Goal: Book appointment/travel/reservation

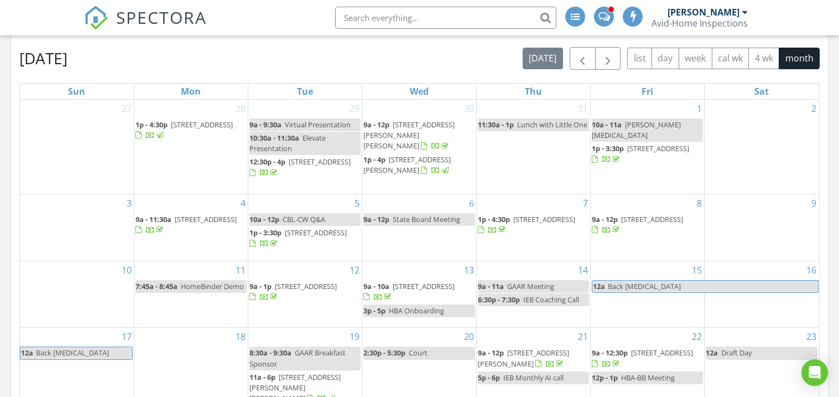
scroll to position [479, 0]
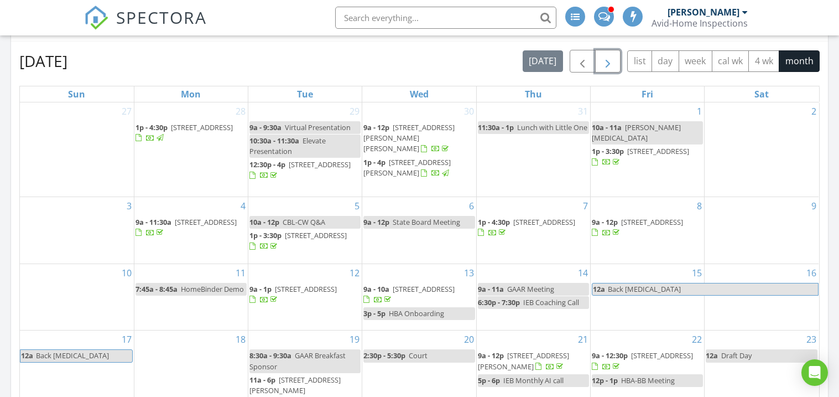
click at [609, 65] on span "button" at bounding box center [607, 61] width 13 height 13
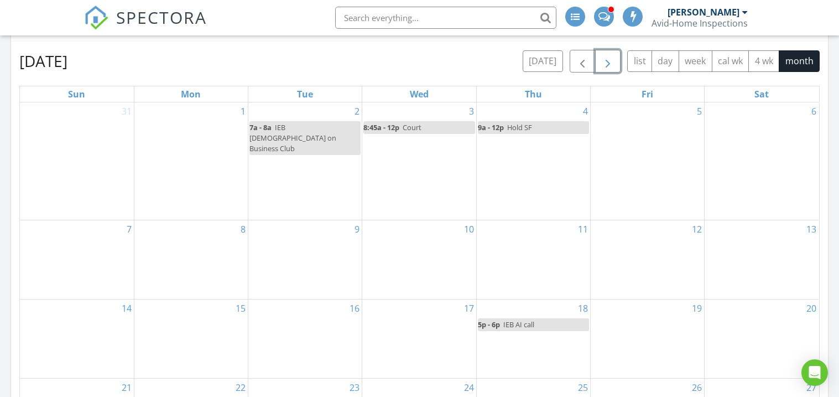
click at [524, 278] on div "11" at bounding box center [533, 259] width 113 height 79
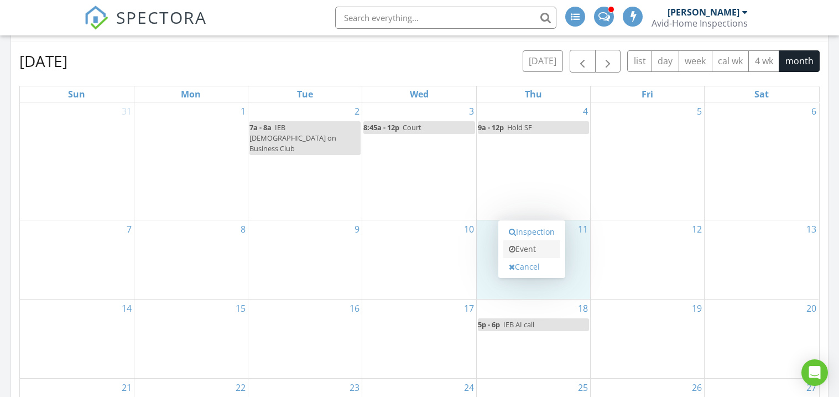
click at [524, 252] on link "Event" at bounding box center [531, 249] width 57 height 18
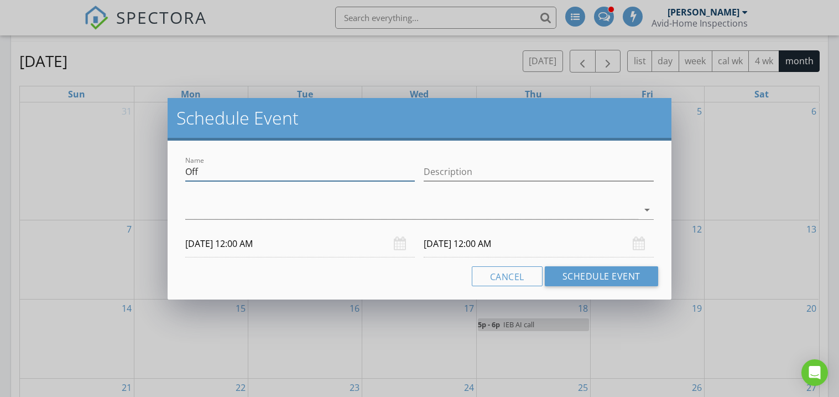
click at [228, 171] on input "Off" at bounding box center [300, 172] width 230 height 18
type input "O"
type input "Boots & BBQ"
click at [196, 210] on div at bounding box center [411, 210] width 452 height 18
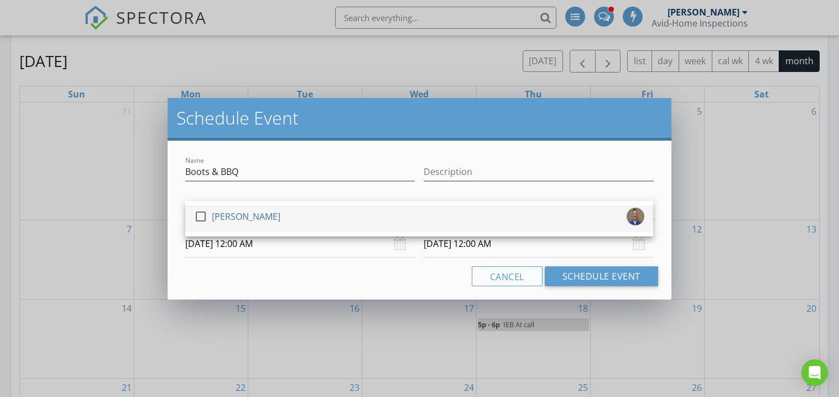
click at [198, 210] on div at bounding box center [200, 216] width 19 height 19
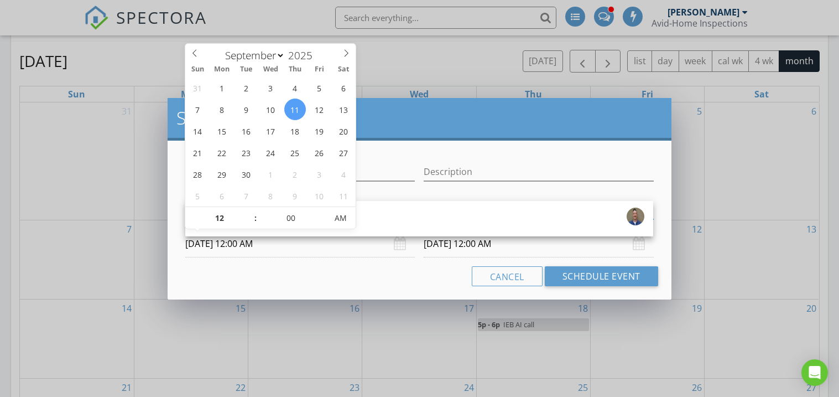
click at [200, 245] on input "[DATE] 12:00 AM" at bounding box center [300, 243] width 230 height 27
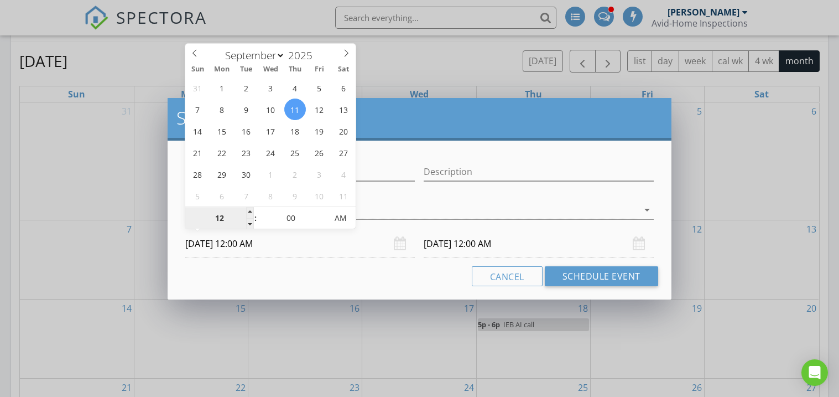
click at [221, 217] on input "12" at bounding box center [219, 218] width 68 height 22
type input "06"
type input "[DATE] 6:00 PM"
click at [345, 220] on span "AM" at bounding box center [340, 218] width 30 height 22
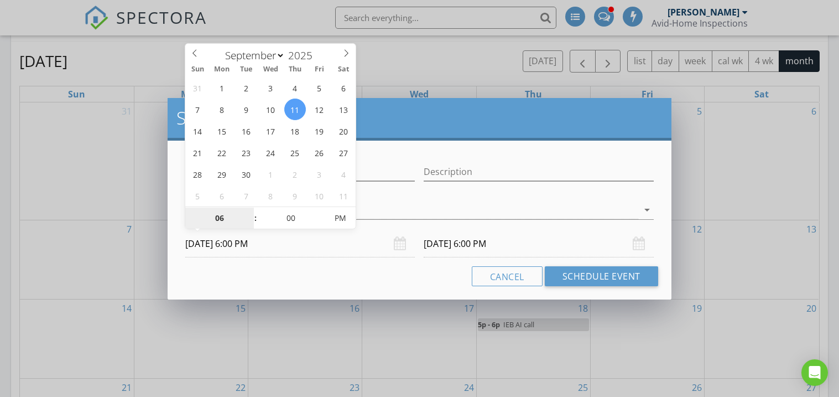
type input "06"
click at [347, 285] on div "Cancel Schedule Event" at bounding box center [419, 276] width 477 height 20
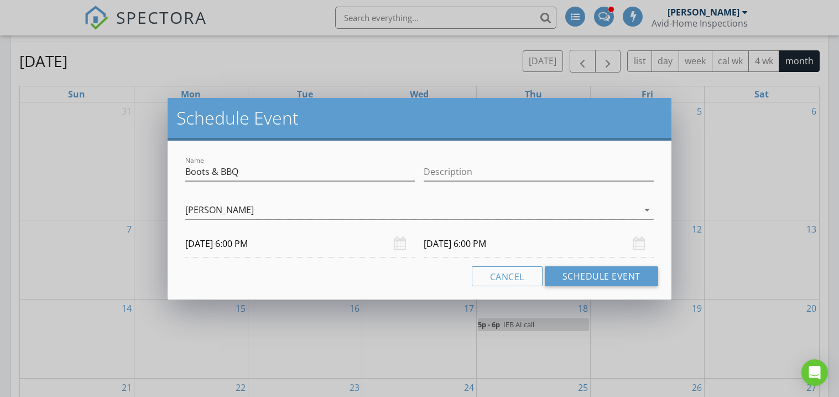
click at [465, 244] on input "[DATE] 6:00 PM" at bounding box center [539, 243] width 230 height 27
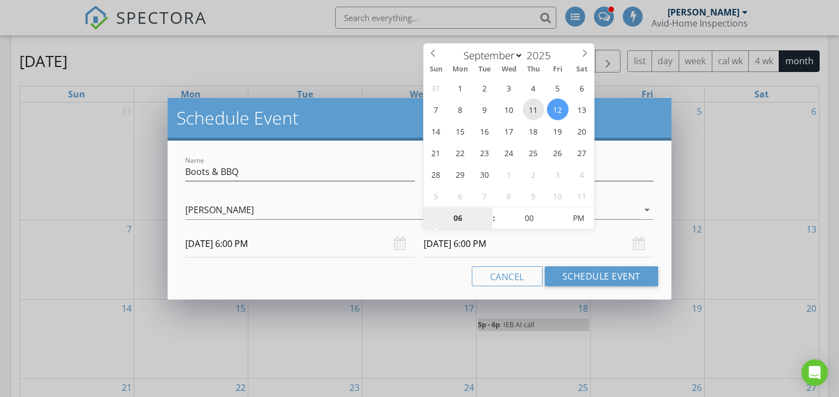
type input "[DATE] 6:00 PM"
type input "09"
type input "[DATE] 9:00 PM"
click at [365, 281] on div "Cancel Schedule Event" at bounding box center [419, 276] width 477 height 20
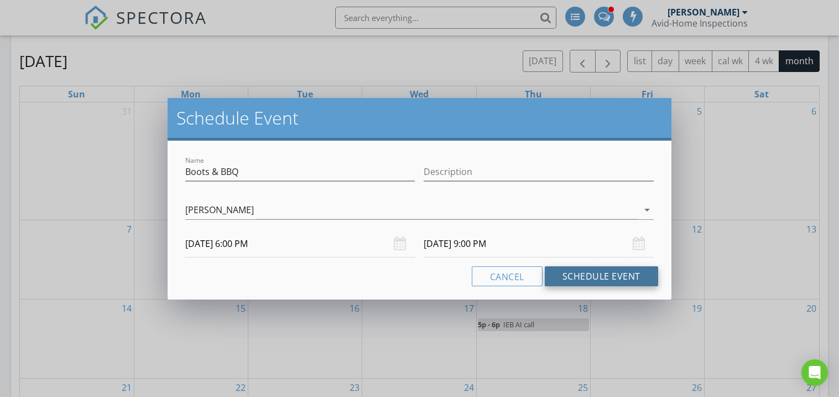
click at [596, 278] on button "Schedule Event" at bounding box center [601, 276] width 113 height 20
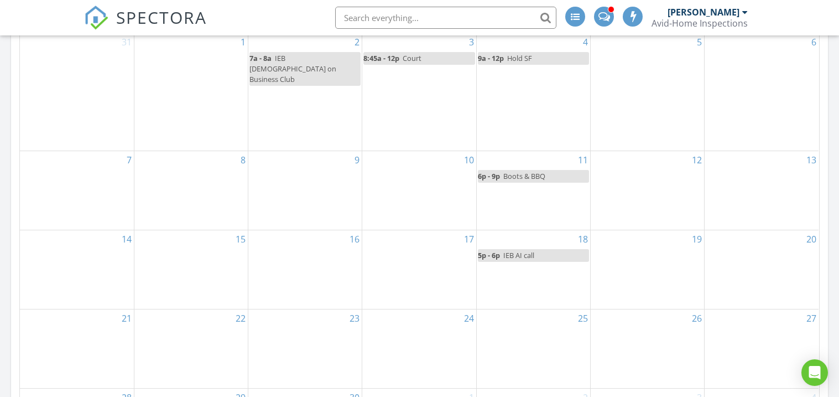
scroll to position [560, 0]
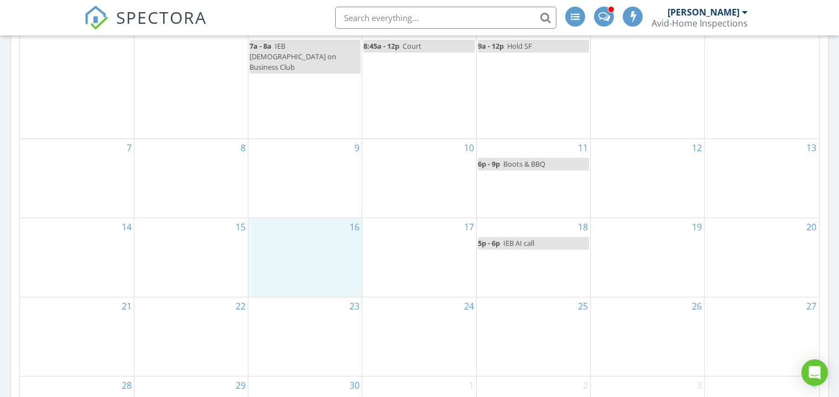
click at [315, 259] on div "16" at bounding box center [304, 257] width 113 height 79
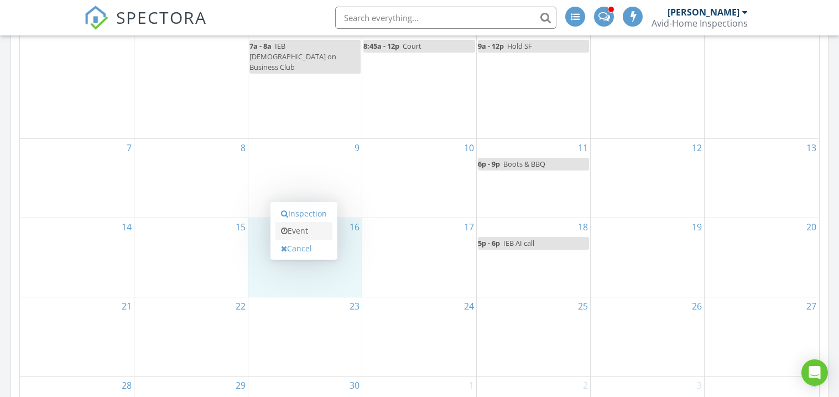
click at [306, 230] on link "Event" at bounding box center [303, 231] width 57 height 18
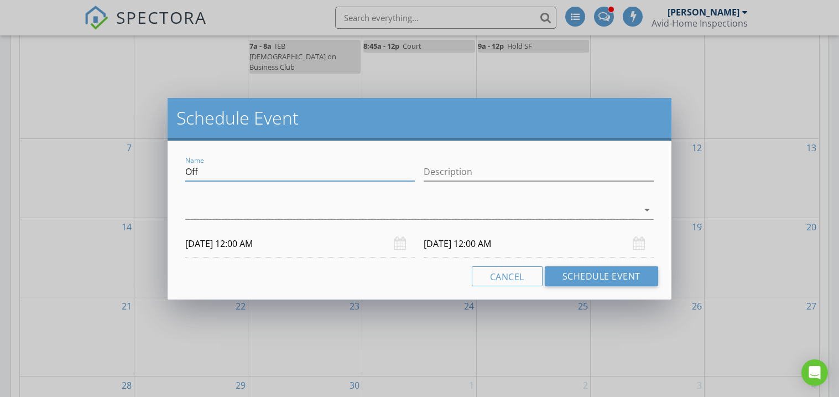
click at [200, 170] on input "Off" at bounding box center [300, 172] width 230 height 18
type input "O"
type input "IEB Kickoff call"
click at [205, 216] on div at bounding box center [411, 210] width 452 height 18
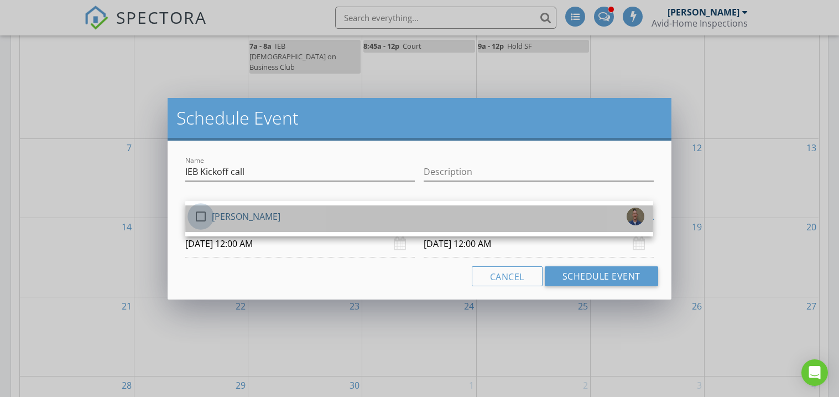
click at [205, 216] on div at bounding box center [200, 216] width 19 height 19
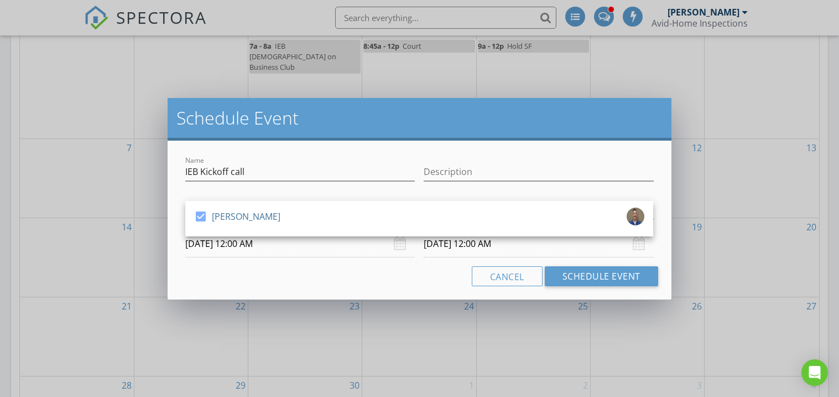
click at [205, 252] on input "[DATE] 12:00 AM" at bounding box center [300, 243] width 230 height 27
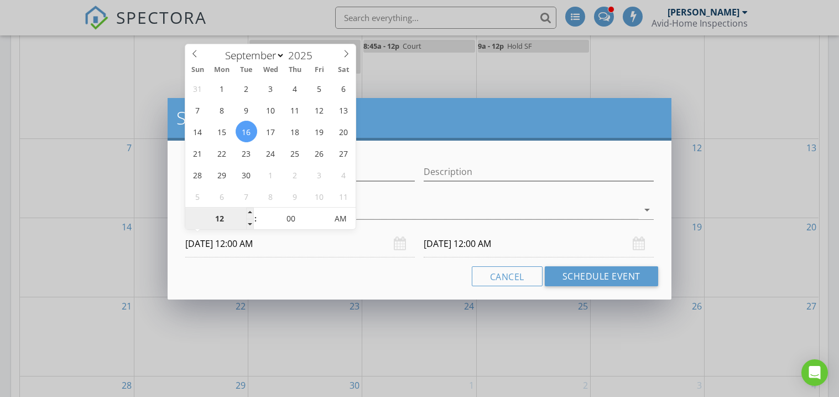
click at [216, 225] on input "12" at bounding box center [219, 219] width 68 height 22
type input "11"
type input "[DATE] 11:00 AM"
click at [393, 293] on div "Name IEB Kickoff call Description check_box [PERSON_NAME] [PERSON_NAME] arrow_d…" at bounding box center [419, 219] width 503 height 159
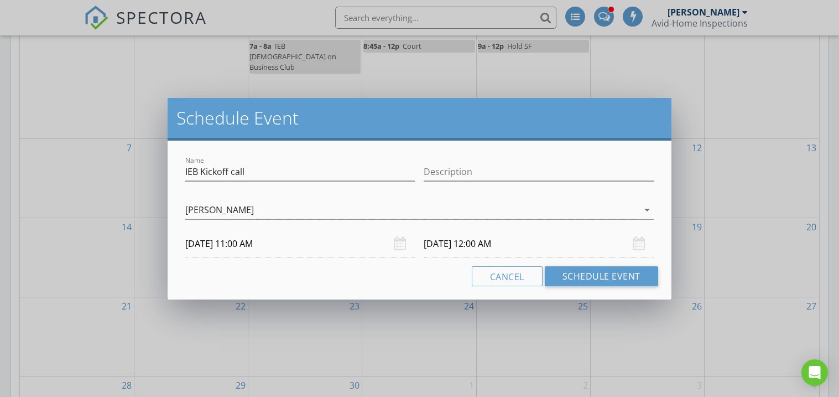
type input "11"
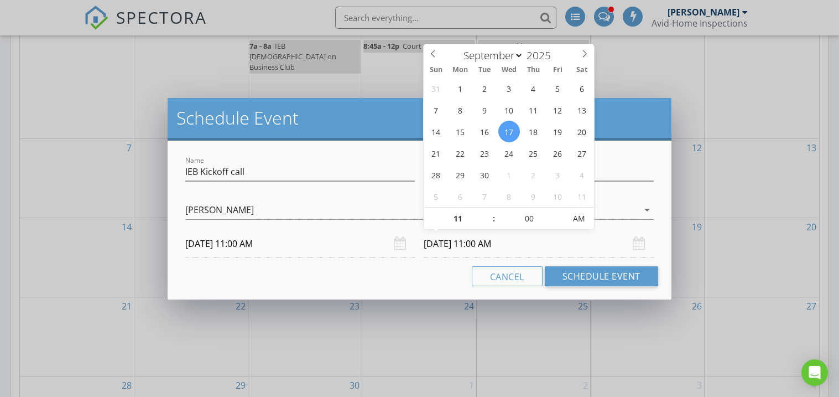
click at [446, 251] on input "[DATE] 11:00 AM" at bounding box center [539, 243] width 230 height 27
type input "[DATE] 11:00 AM"
type input "12"
type input "[DATE] 12:00 PM"
click at [581, 217] on span "AM" at bounding box center [579, 218] width 30 height 22
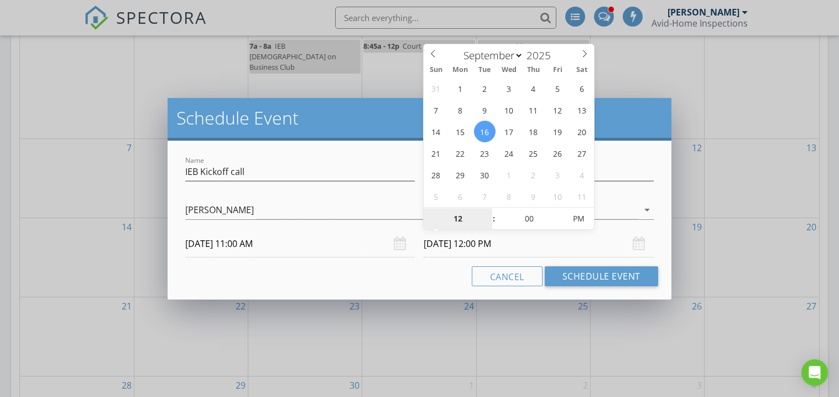
type input "12"
click at [406, 278] on div "Cancel Schedule Event" at bounding box center [419, 276] width 477 height 20
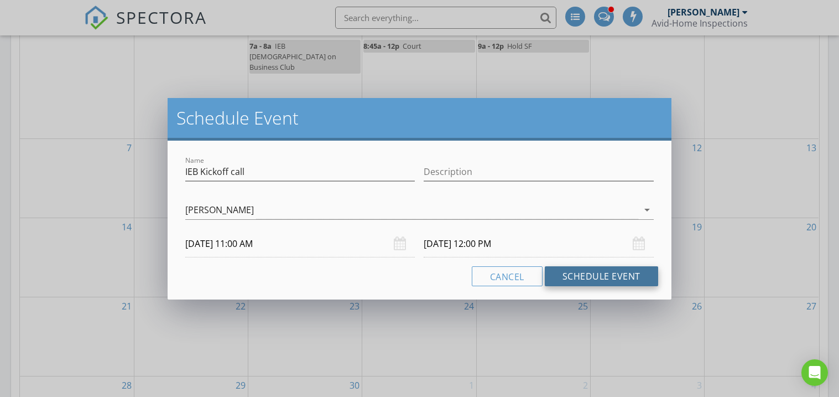
click at [613, 278] on button "Schedule Event" at bounding box center [601, 276] width 113 height 20
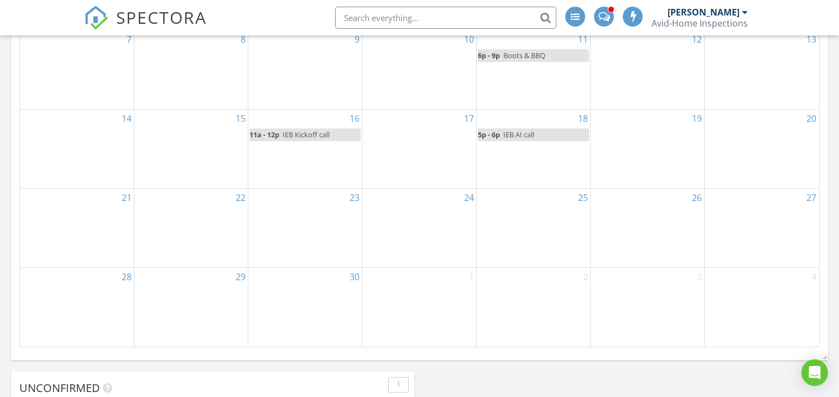
scroll to position [669, 0]
click at [289, 223] on div "23" at bounding box center [304, 227] width 113 height 79
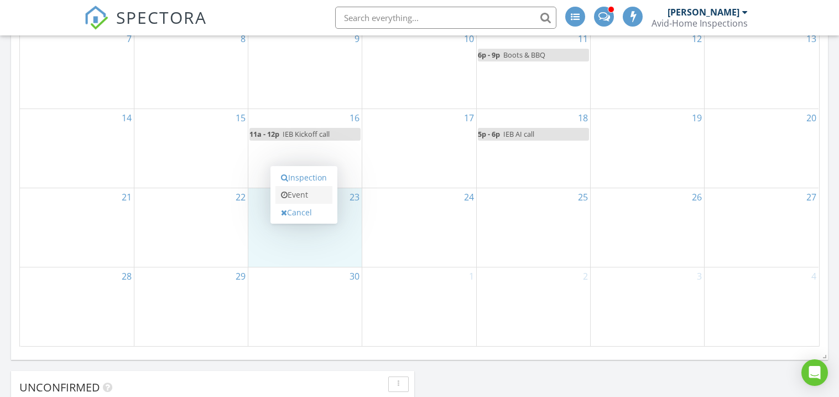
click at [295, 201] on link "Event" at bounding box center [303, 195] width 57 height 18
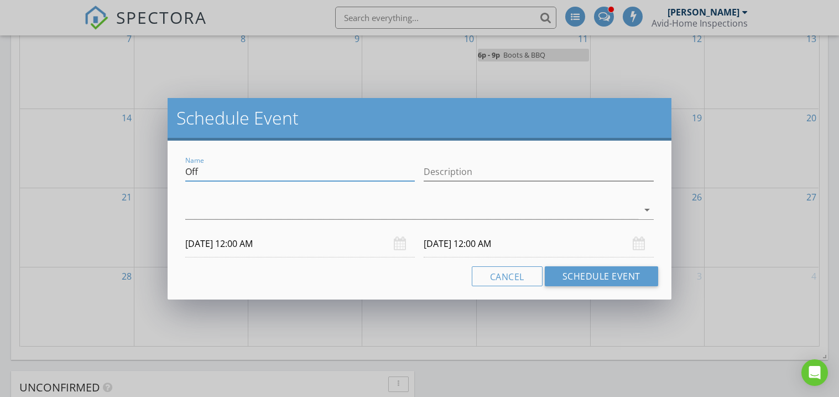
click at [235, 173] on input "Off" at bounding box center [300, 172] width 230 height 18
type input "O"
type input "Neuro"
click at [214, 212] on div at bounding box center [411, 210] width 452 height 18
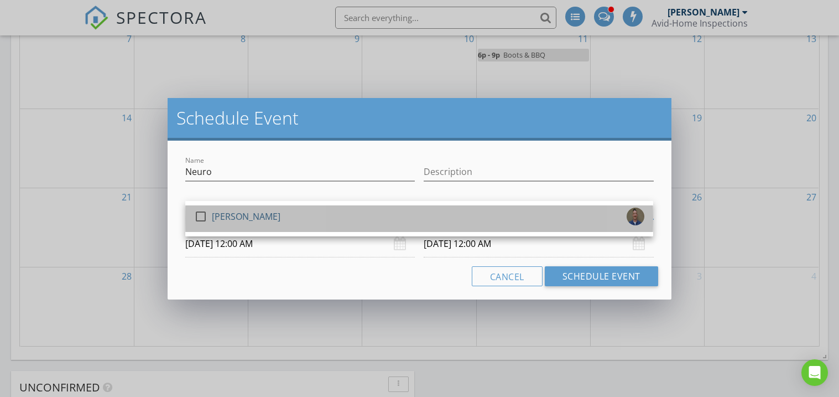
click at [215, 212] on div "[PERSON_NAME]" at bounding box center [246, 216] width 69 height 18
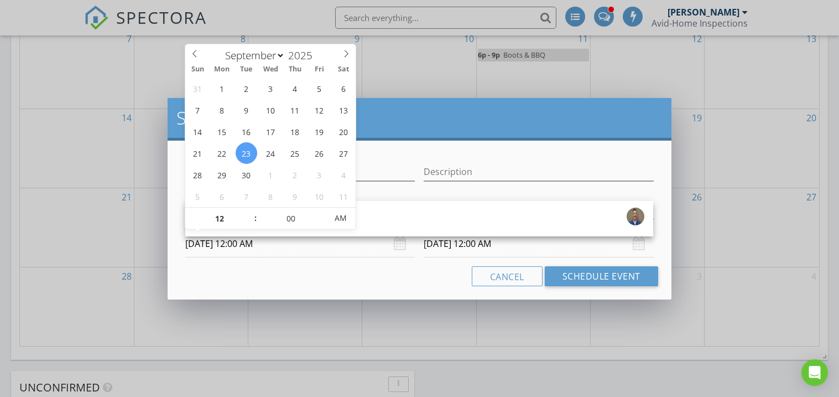
click at [231, 248] on input "[DATE] 12:00 AM" at bounding box center [300, 243] width 230 height 27
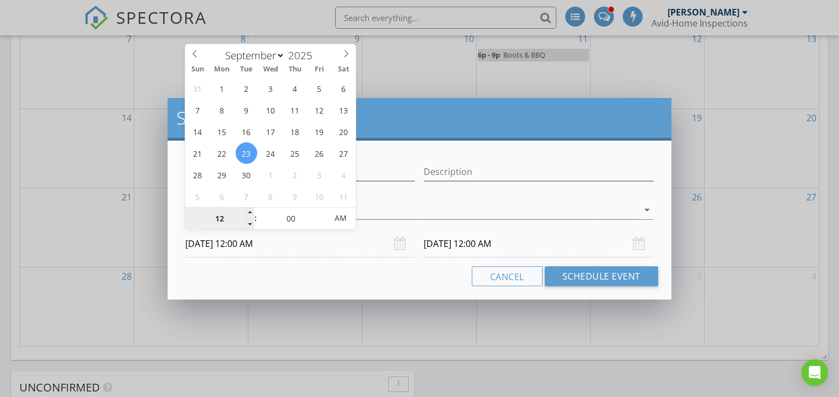
click at [225, 222] on input "12" at bounding box center [219, 218] width 68 height 22
type input "10"
type input "[DATE] 10:00 AM"
click at [285, 216] on input "00" at bounding box center [291, 218] width 68 height 22
type input "[DATE] 10:00 AM"
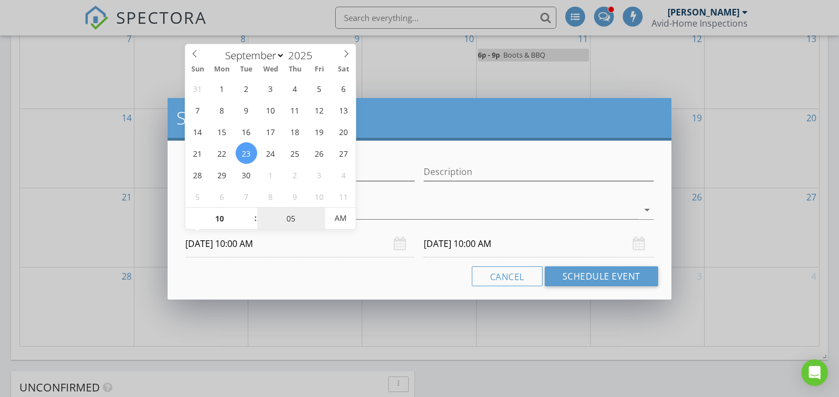
type input "05"
type input "[DATE] 10:05 AM"
click at [321, 269] on div "Cancel Schedule Event" at bounding box center [419, 276] width 477 height 20
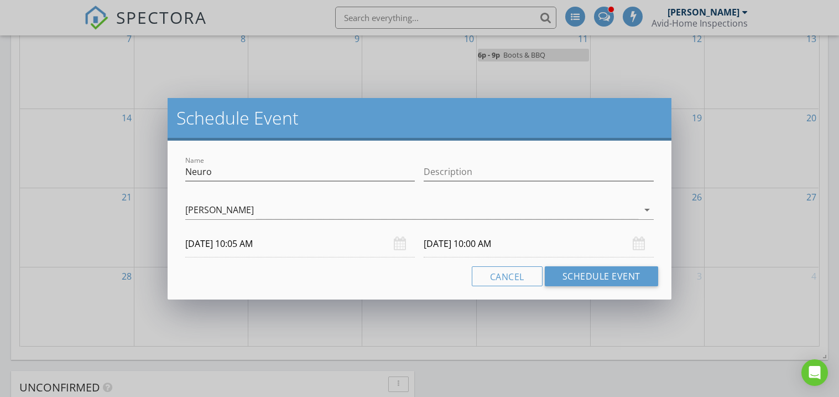
type input "05"
click at [449, 247] on input "[DATE] 10:05 AM" at bounding box center [539, 243] width 230 height 27
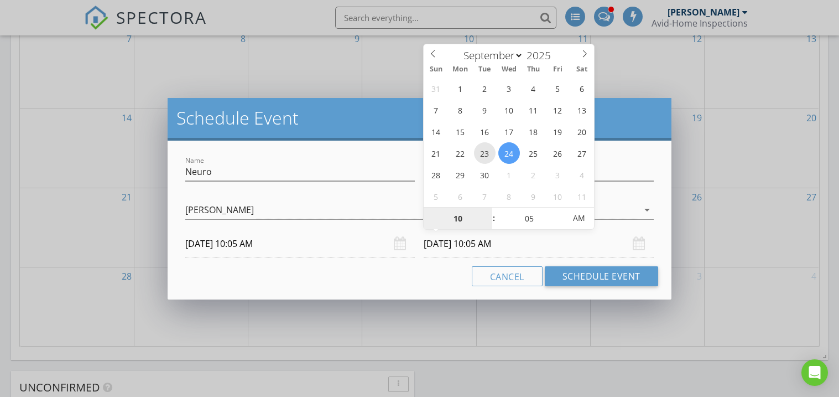
type input "[DATE] 10:05 AM"
type input "11"
type input "[DATE] 11:05 AM"
click at [369, 273] on div "Cancel Schedule Event" at bounding box center [419, 276] width 477 height 20
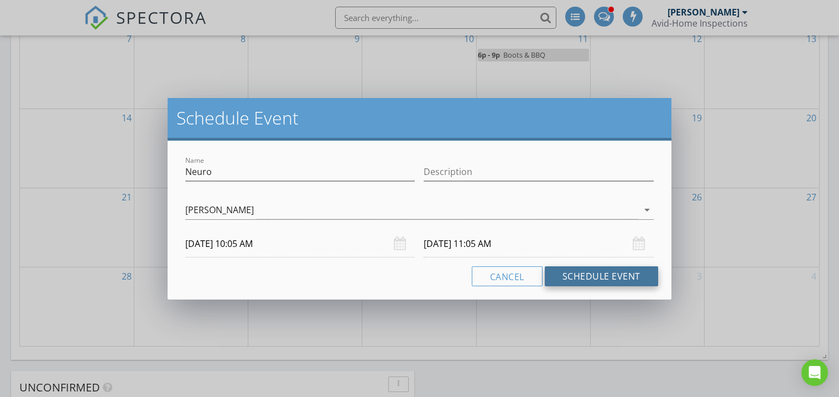
click at [593, 275] on button "Schedule Event" at bounding box center [601, 276] width 113 height 20
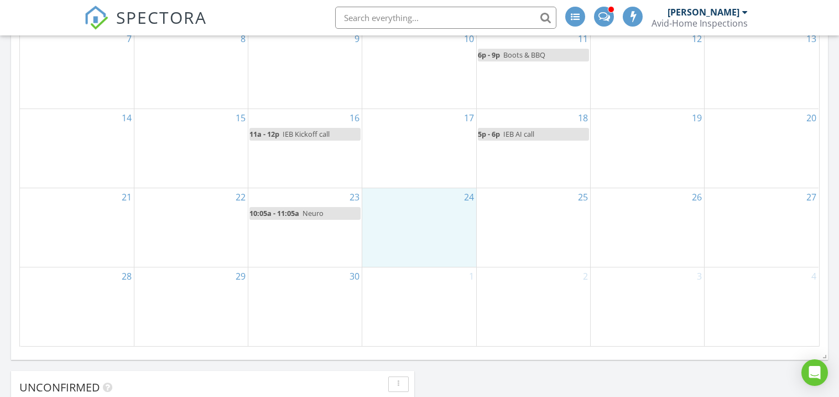
click at [422, 221] on div "24" at bounding box center [418, 227] width 113 height 79
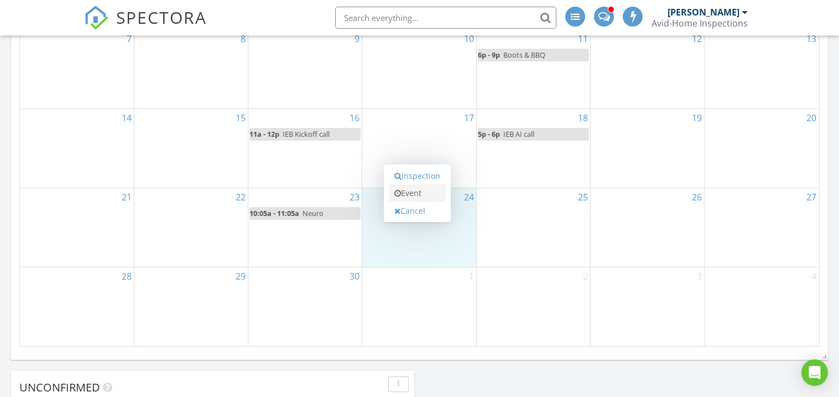
click at [417, 192] on link "Event" at bounding box center [417, 193] width 57 height 18
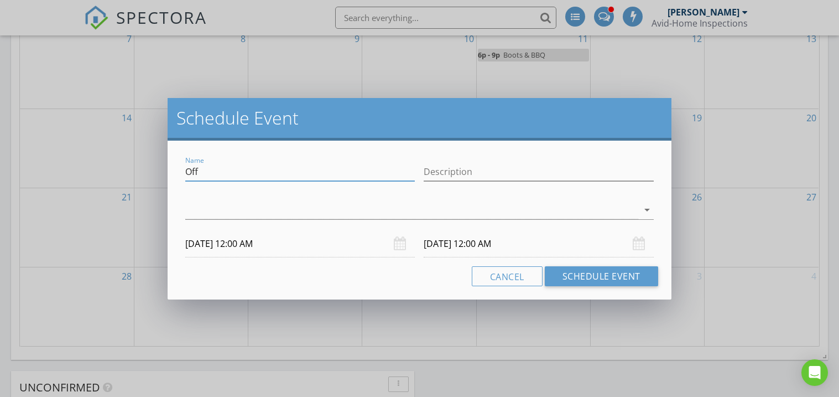
click at [226, 169] on input "Off" at bounding box center [300, 172] width 230 height 18
type input "O"
click at [204, 216] on div at bounding box center [411, 210] width 452 height 18
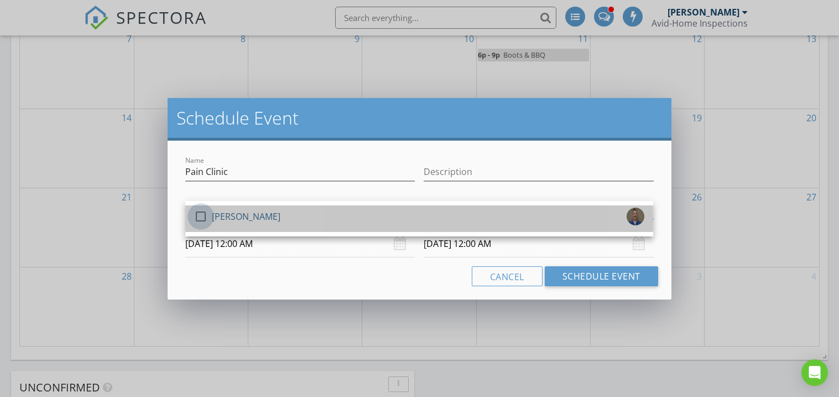
click at [204, 216] on div at bounding box center [200, 216] width 19 height 19
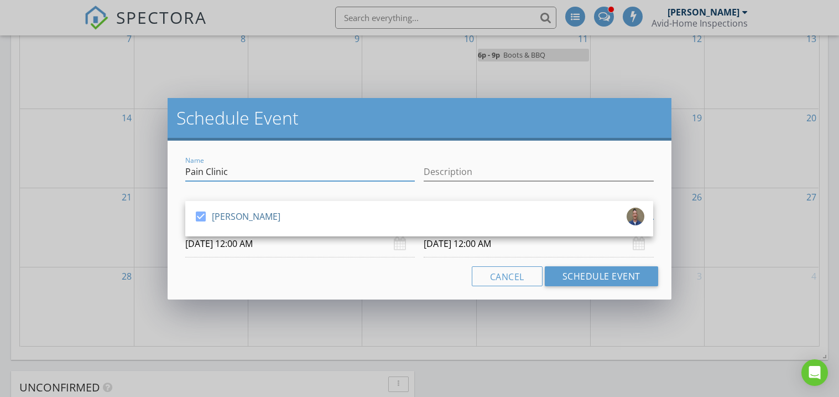
click at [242, 176] on input "Pain Clinic" at bounding box center [300, 172] width 230 height 18
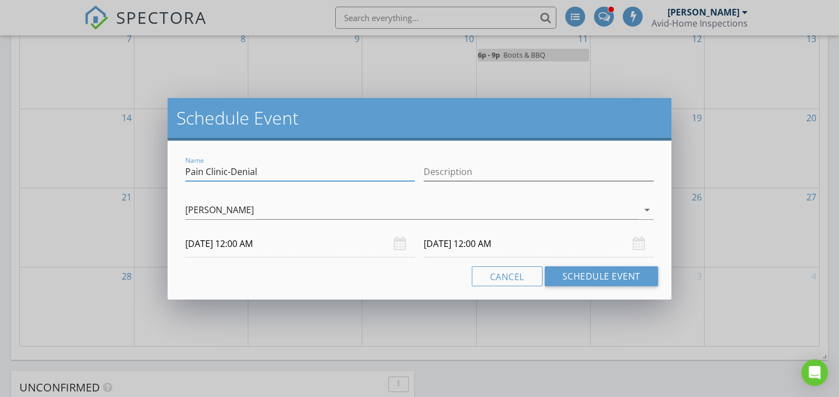
type input "Pain Clinic-Denial"
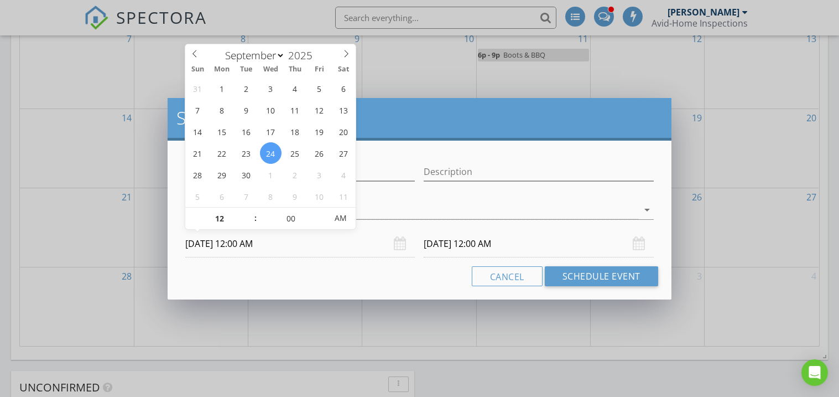
click at [232, 244] on input "[DATE] 12:00 AM" at bounding box center [300, 243] width 230 height 27
click at [226, 220] on input "12" at bounding box center [219, 218] width 68 height 22
type input "02"
type input "[DATE] 2:00 AM"
click at [294, 217] on input "00" at bounding box center [291, 218] width 68 height 22
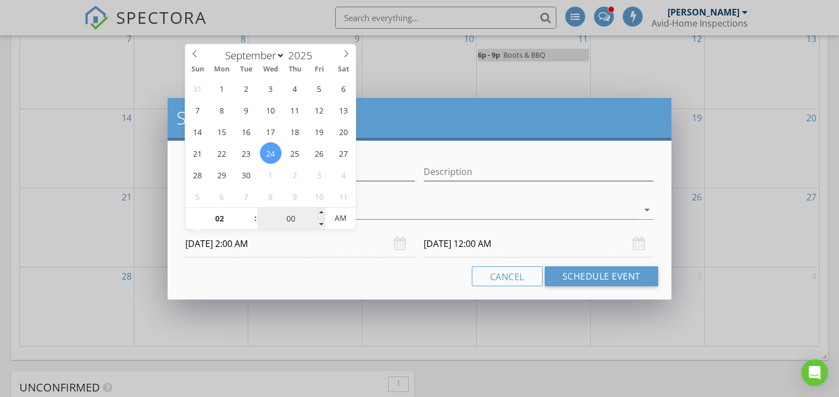
type input "[DATE] 2:00 AM"
type input "30"
type input "[DATE] 2:30 PM"
click at [342, 221] on span "AM" at bounding box center [340, 218] width 30 height 22
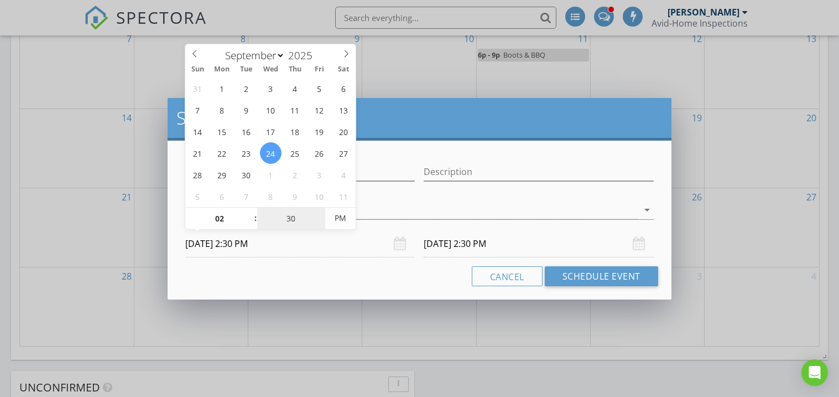
type input "30"
click at [350, 287] on div "Name Pain Clinic-Denial Description check_box [PERSON_NAME] [PERSON_NAME] arrow…" at bounding box center [419, 219] width 503 height 159
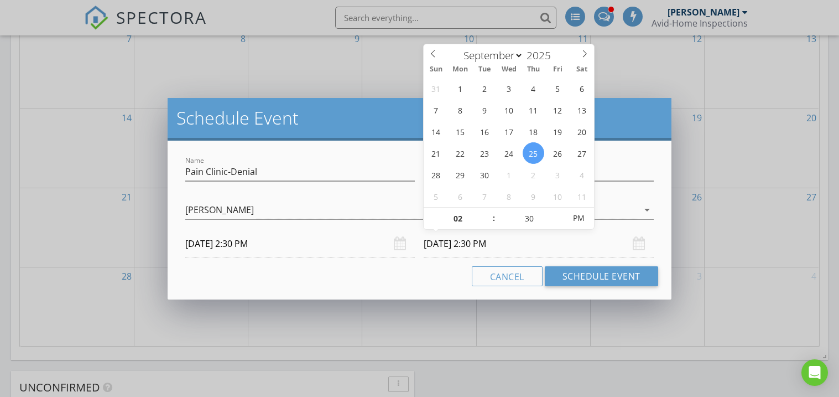
click at [449, 237] on input "[DATE] 2:30 PM" at bounding box center [539, 243] width 230 height 27
type input "[DATE] 2:30 PM"
type input "03"
type input "[DATE] 3:30 PM"
click at [400, 278] on div "Cancel Schedule Event" at bounding box center [419, 276] width 477 height 20
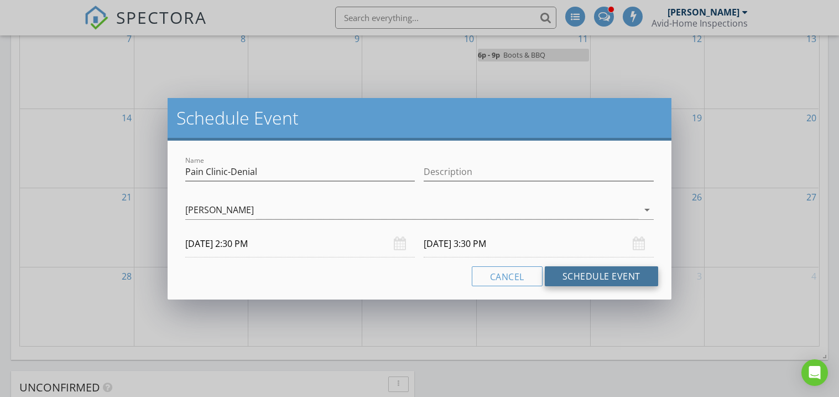
click at [598, 275] on button "Schedule Event" at bounding box center [601, 276] width 113 height 20
